Goal: Find specific page/section: Find specific page/section

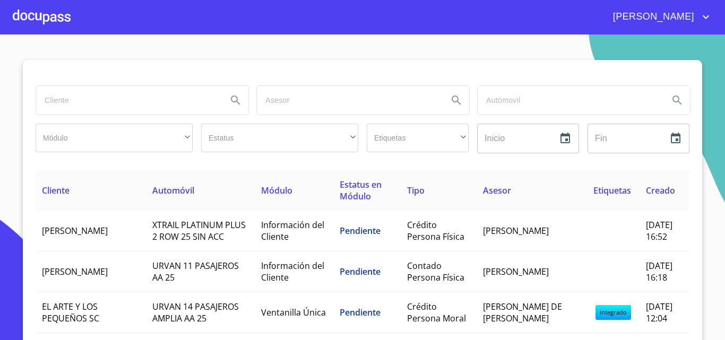
click at [110, 107] on input "search" at bounding box center [127, 100] width 182 height 29
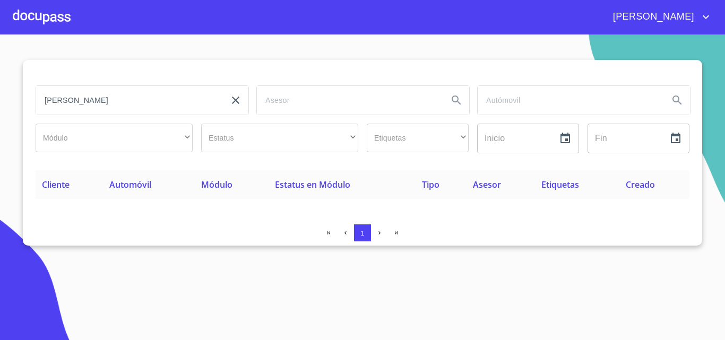
click at [146, 98] on input "[PERSON_NAME]" at bounding box center [127, 100] width 182 height 29
drag, startPoint x: 150, startPoint y: 100, endPoint x: 0, endPoint y: 118, distance: 150.7
click at [0, 117] on section "[PERSON_NAME] ​ ​ Estatus ​ ​ Etiquetas ​ ​ Inicio ​ Fin ​ Cliente Automóvil Mó…" at bounding box center [362, 187] width 725 height 306
type input "ORTIZ ENRIQUEZ"
click at [701, 20] on icon "account of current user" at bounding box center [705, 17] width 13 height 13
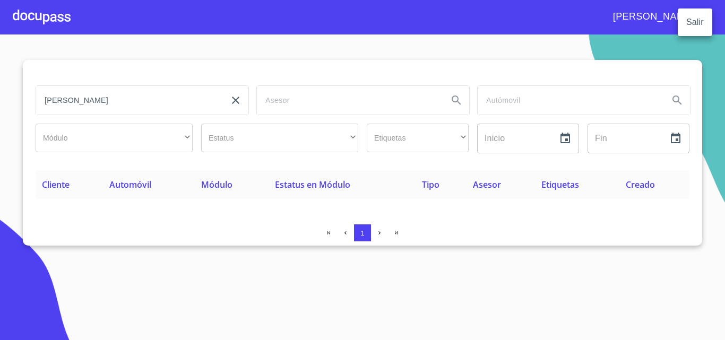
click at [712, 35] on div at bounding box center [362, 170] width 725 height 340
click at [714, 19] on div "[PERSON_NAME]" at bounding box center [362, 17] width 725 height 34
click at [703, 17] on icon "account of current user" at bounding box center [705, 17] width 6 height 4
click at [635, 48] on div at bounding box center [362, 170] width 725 height 340
click at [239, 101] on icon "clear input" at bounding box center [235, 100] width 13 height 13
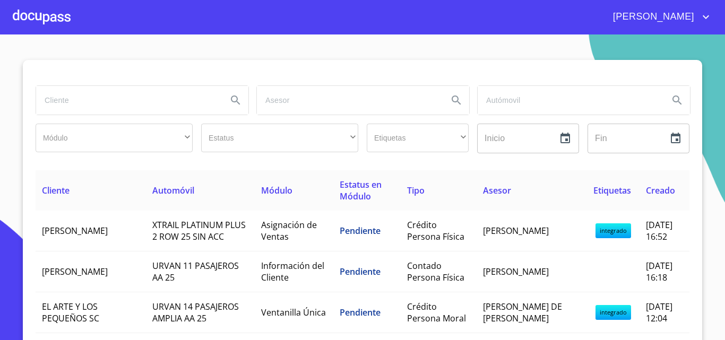
click at [330, 105] on input "search" at bounding box center [348, 100] width 182 height 29
type input "DANIEL MONTALVO"
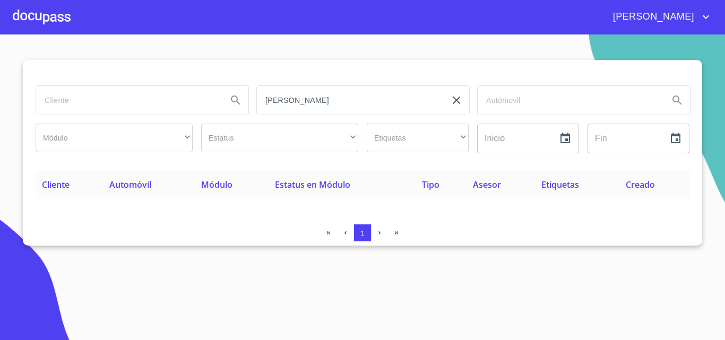
drag, startPoint x: 360, startPoint y: 96, endPoint x: 187, endPoint y: 115, distance: 173.9
click at [187, 115] on div "DANIEL MONTALVO Módulo ​ ​ Estatus ​ ​ Etiquetas ​ ​ Inicio ​ Fin ​" at bounding box center [362, 119] width 662 height 76
click at [356, 98] on input "search" at bounding box center [348, 100] width 182 height 29
type input "DANIEL"
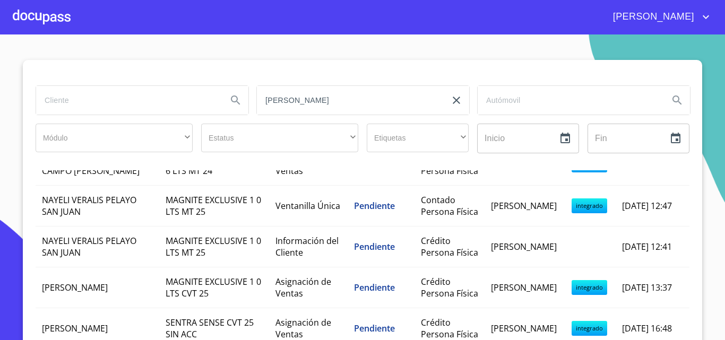
scroll to position [159, 0]
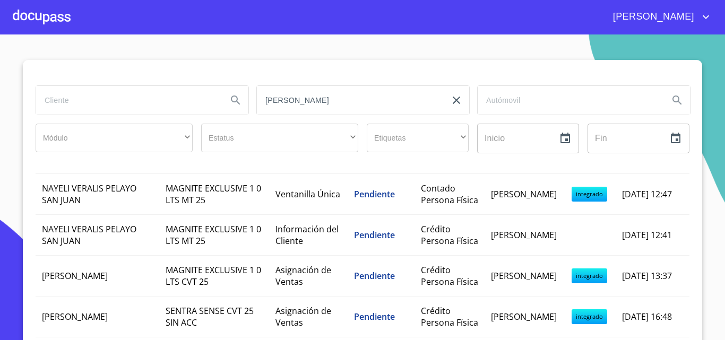
click at [708, 19] on icon "account of current user" at bounding box center [705, 17] width 13 height 13
click at [695, 24] on li "Salir" at bounding box center [694, 22] width 34 height 19
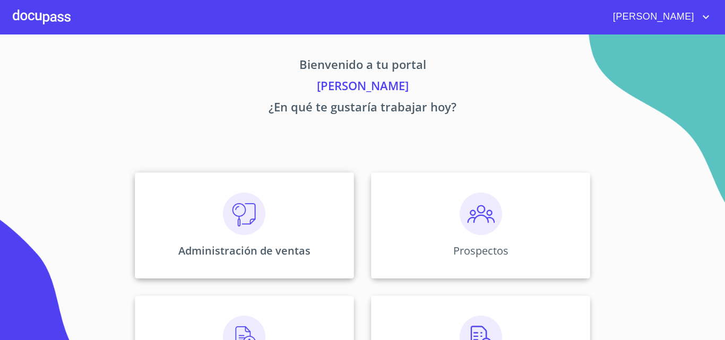
click at [255, 222] on img at bounding box center [244, 214] width 42 height 42
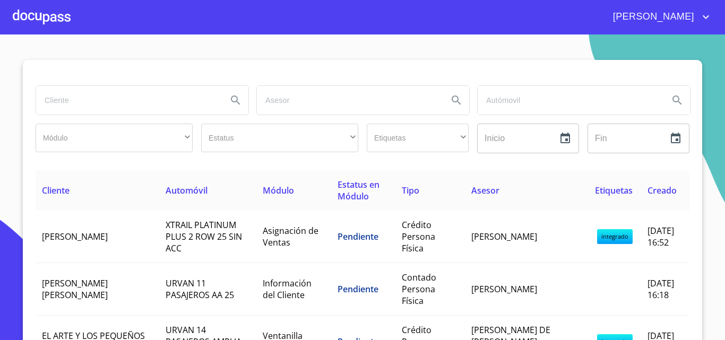
click at [116, 107] on input "search" at bounding box center [127, 100] width 182 height 29
type input "[PERSON_NAME]"
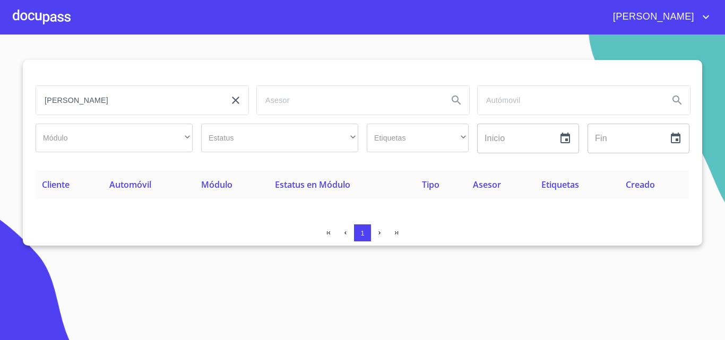
click at [65, 186] on span "Cliente" at bounding box center [56, 185] width 28 height 12
drag, startPoint x: 141, startPoint y: 95, endPoint x: 0, endPoint y: 98, distance: 141.1
click at [0, 98] on section "[PERSON_NAME] ​ ​ Estatus ​ ​ Etiquetas ​ ​ Inicio ​ Fin ​ Cliente Automóvil Mó…" at bounding box center [362, 187] width 725 height 306
type input "[PERSON_NAME]"
click at [58, 12] on div at bounding box center [42, 17] width 58 height 34
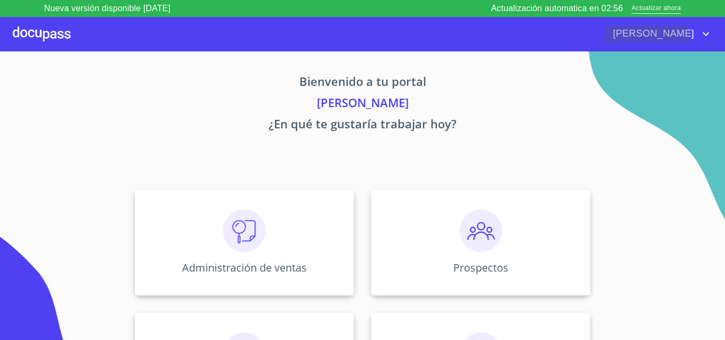
click at [705, 38] on icon "account of current user" at bounding box center [705, 34] width 13 height 13
click at [513, 106] on div at bounding box center [362, 170] width 725 height 340
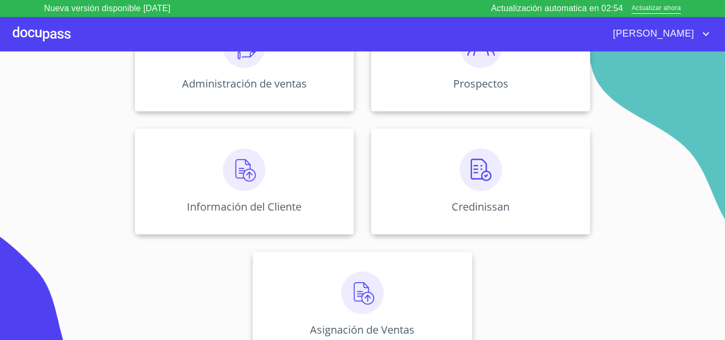
scroll to position [193, 0]
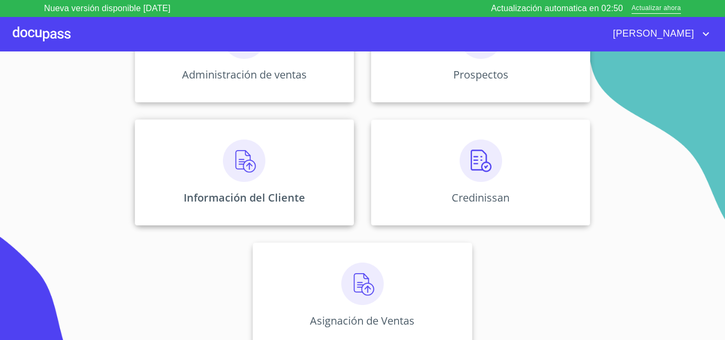
click at [241, 163] on img at bounding box center [244, 160] width 42 height 42
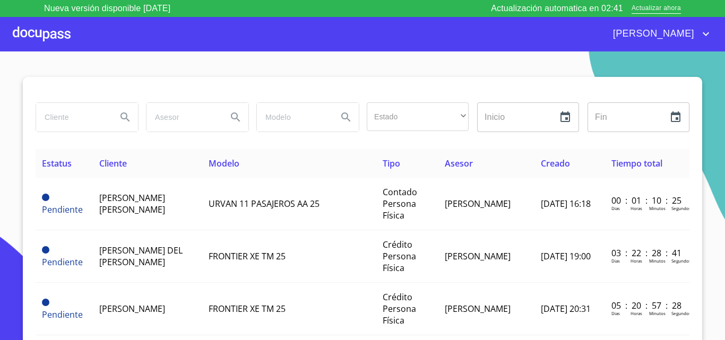
click at [69, 122] on input "search" at bounding box center [72, 117] width 72 height 29
type input "[PERSON_NAME]"
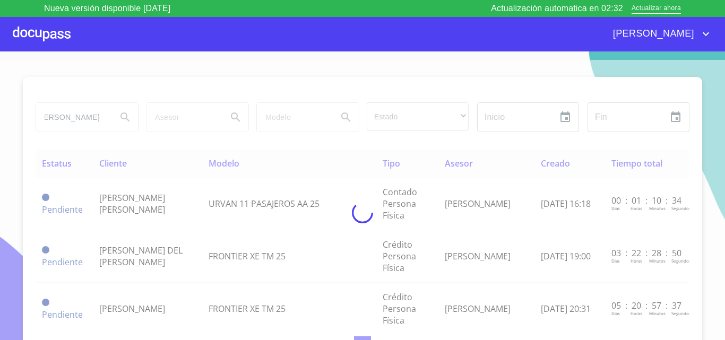
scroll to position [0, 0]
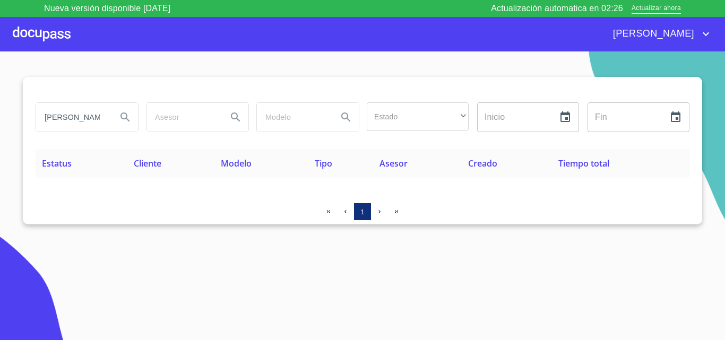
click at [370, 214] on button "1" at bounding box center [362, 211] width 17 height 17
click at [377, 211] on icon "button" at bounding box center [379, 211] width 7 height 7
click at [398, 216] on button "button" at bounding box center [396, 211] width 17 height 17
click at [11, 24] on div "[PERSON_NAME]" at bounding box center [362, 34] width 725 height 34
click at [22, 35] on div at bounding box center [42, 34] width 58 height 34
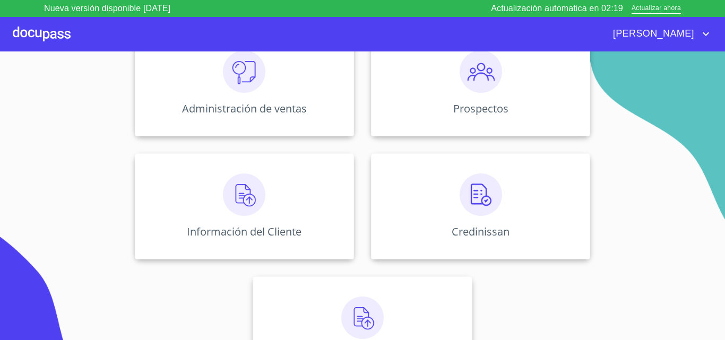
scroll to position [193, 0]
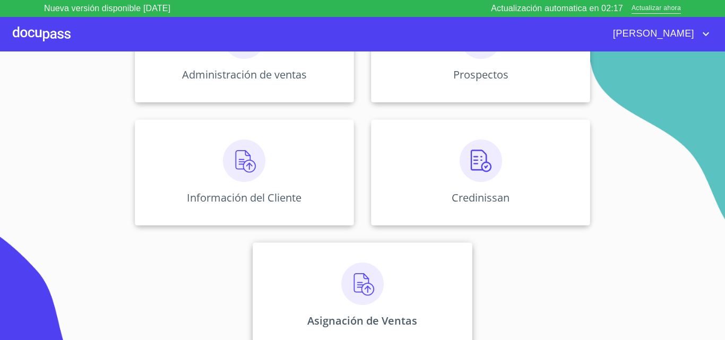
click at [359, 301] on img at bounding box center [362, 284] width 42 height 42
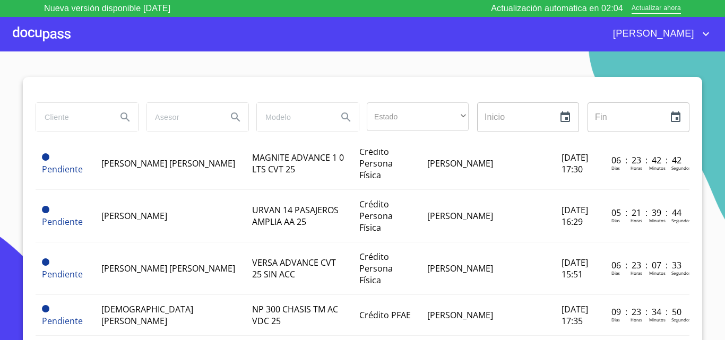
scroll to position [887, 0]
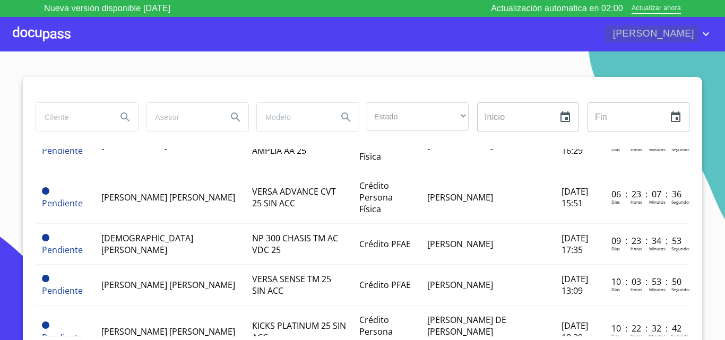
click at [710, 33] on icon "account of current user" at bounding box center [705, 34] width 13 height 13
click at [694, 27] on li "Salir" at bounding box center [694, 33] width 34 height 19
